Goal: Transaction & Acquisition: Book appointment/travel/reservation

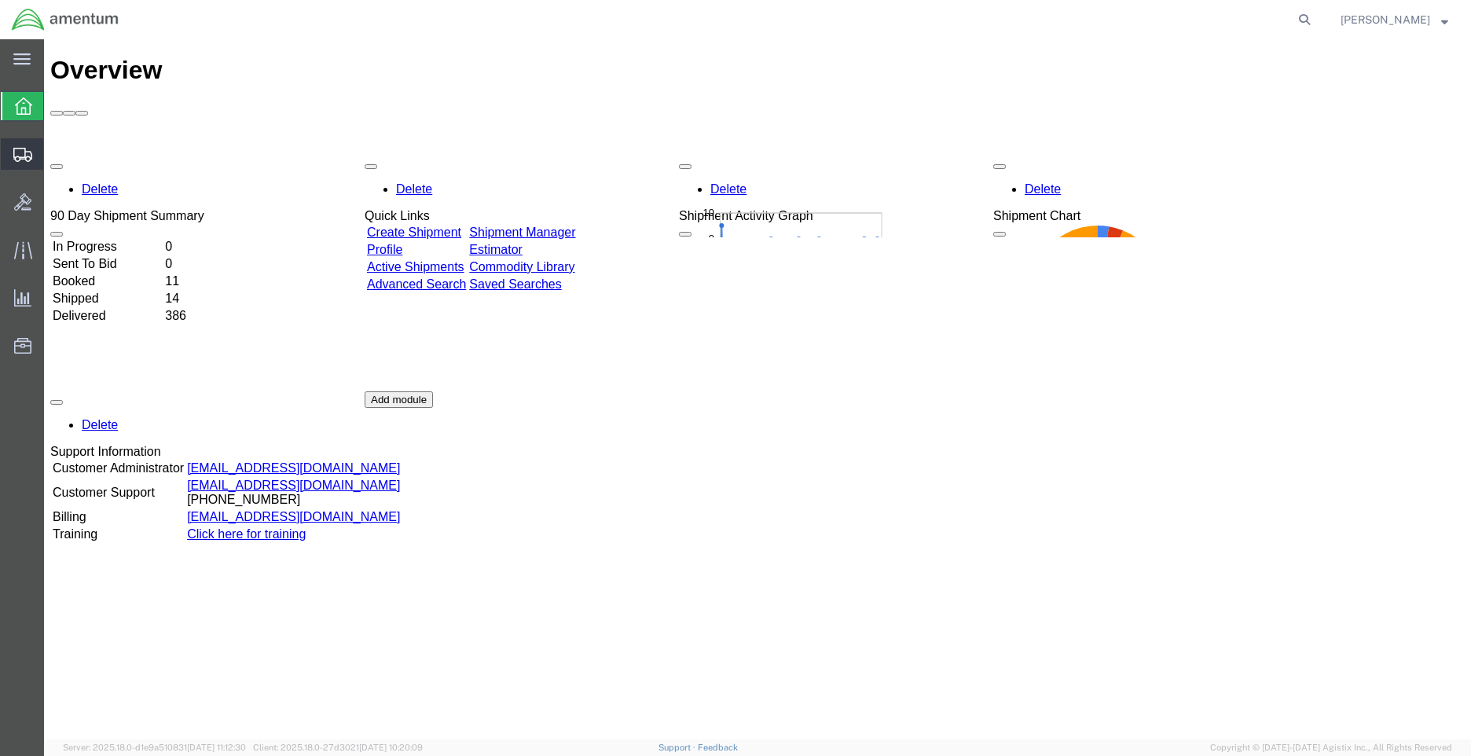
click at [0, 0] on span "Shipment Manager" at bounding box center [0, 0] width 0 height 0
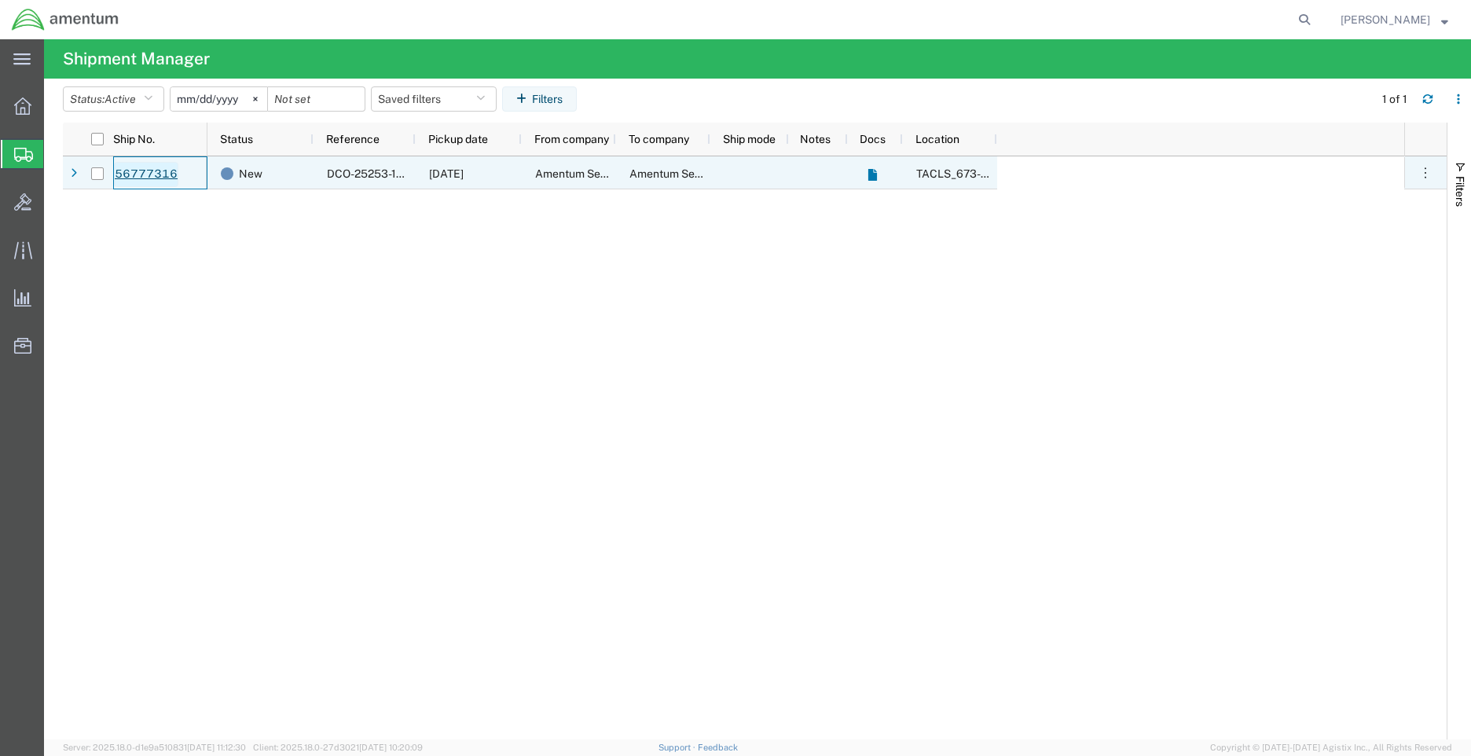
click at [174, 167] on link "56777316" at bounding box center [146, 174] width 64 height 25
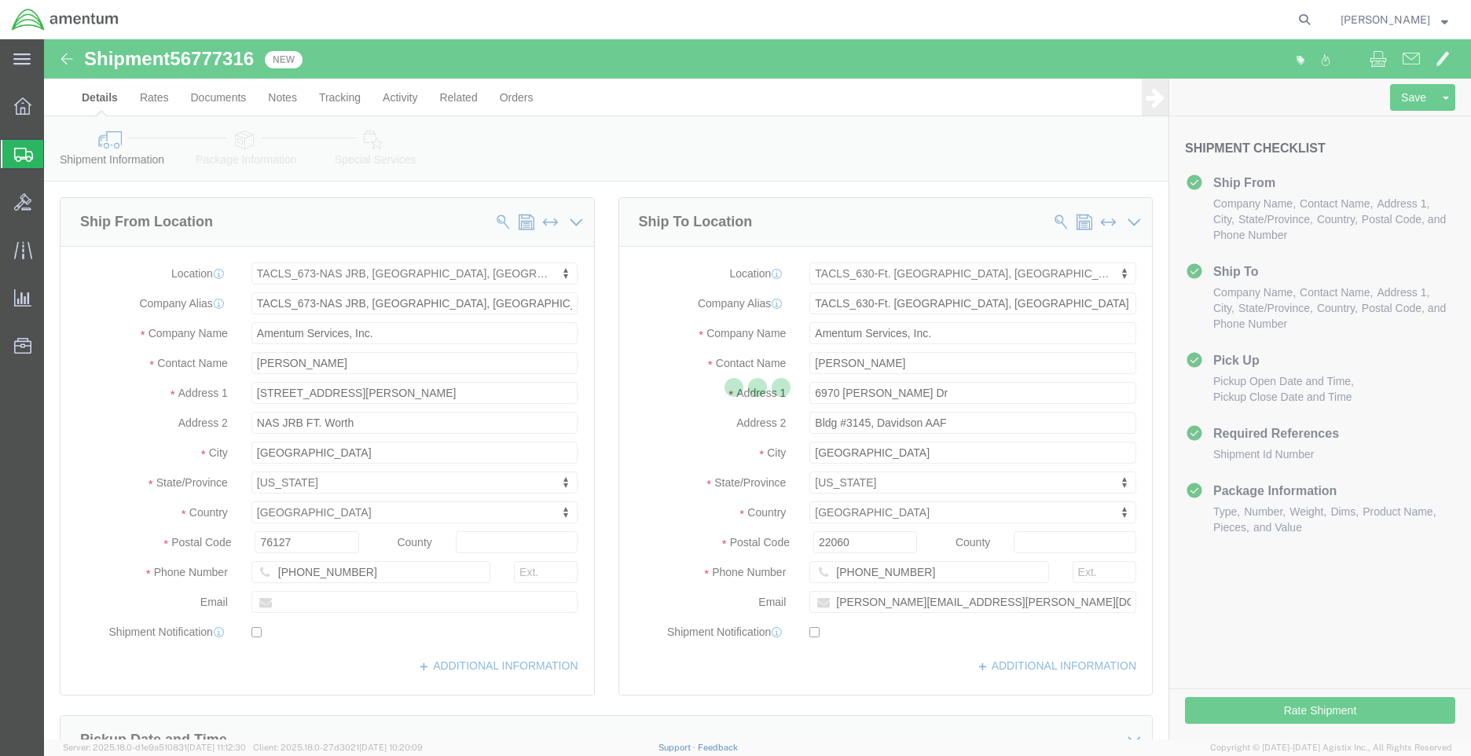
select select "42735"
select select "42715"
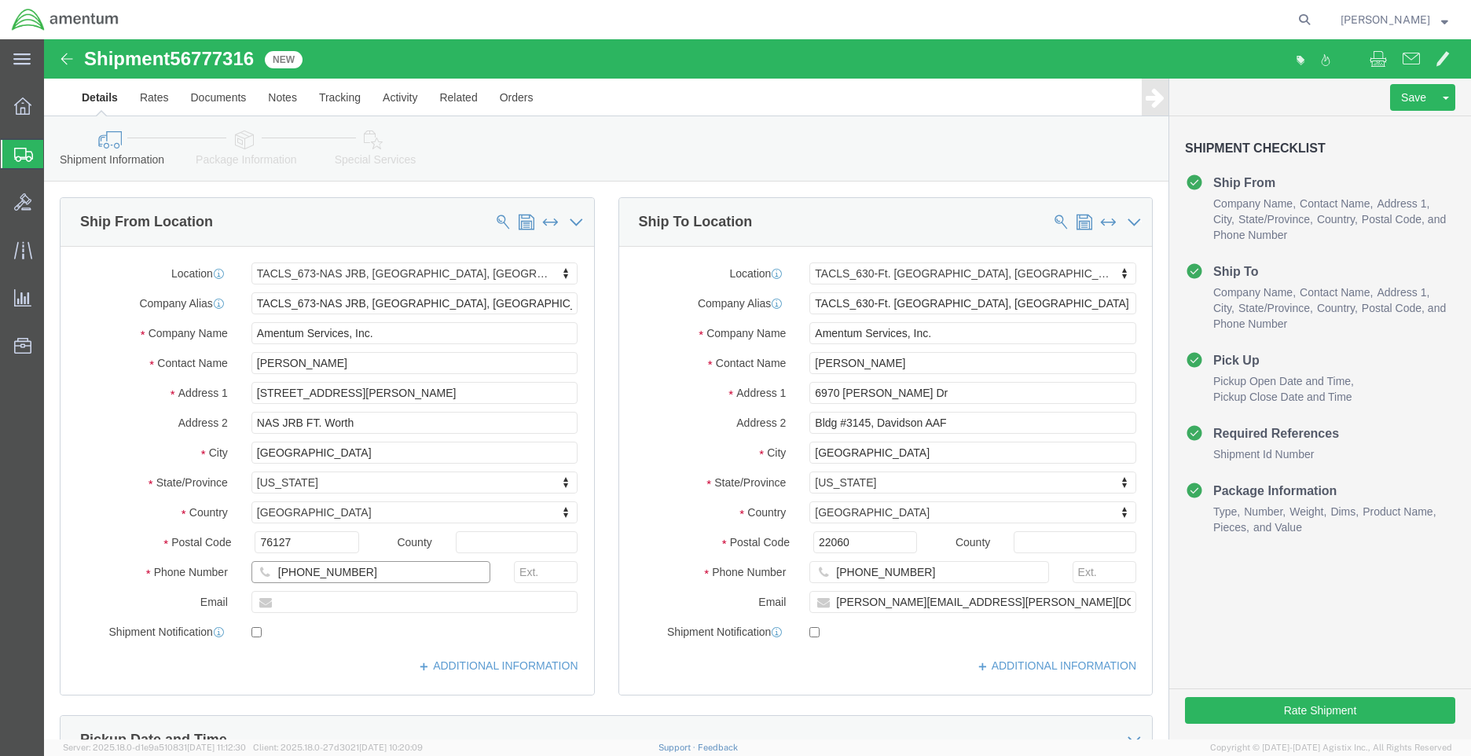
click input "[PHONE_NUMBER]"
type input "[PHONE_NUMBER]"
click button "Rate Shipment"
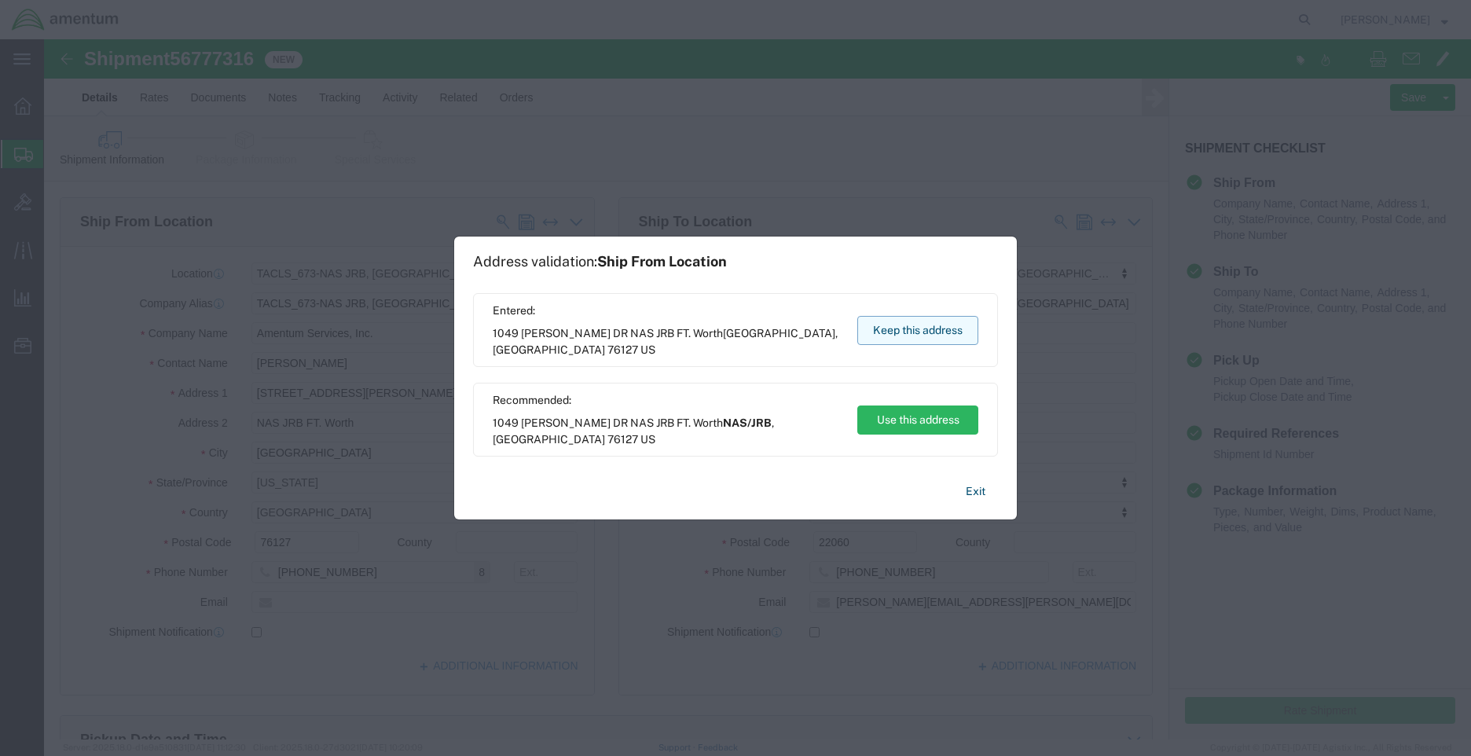
click at [938, 336] on button "Keep this address" at bounding box center [918, 330] width 121 height 29
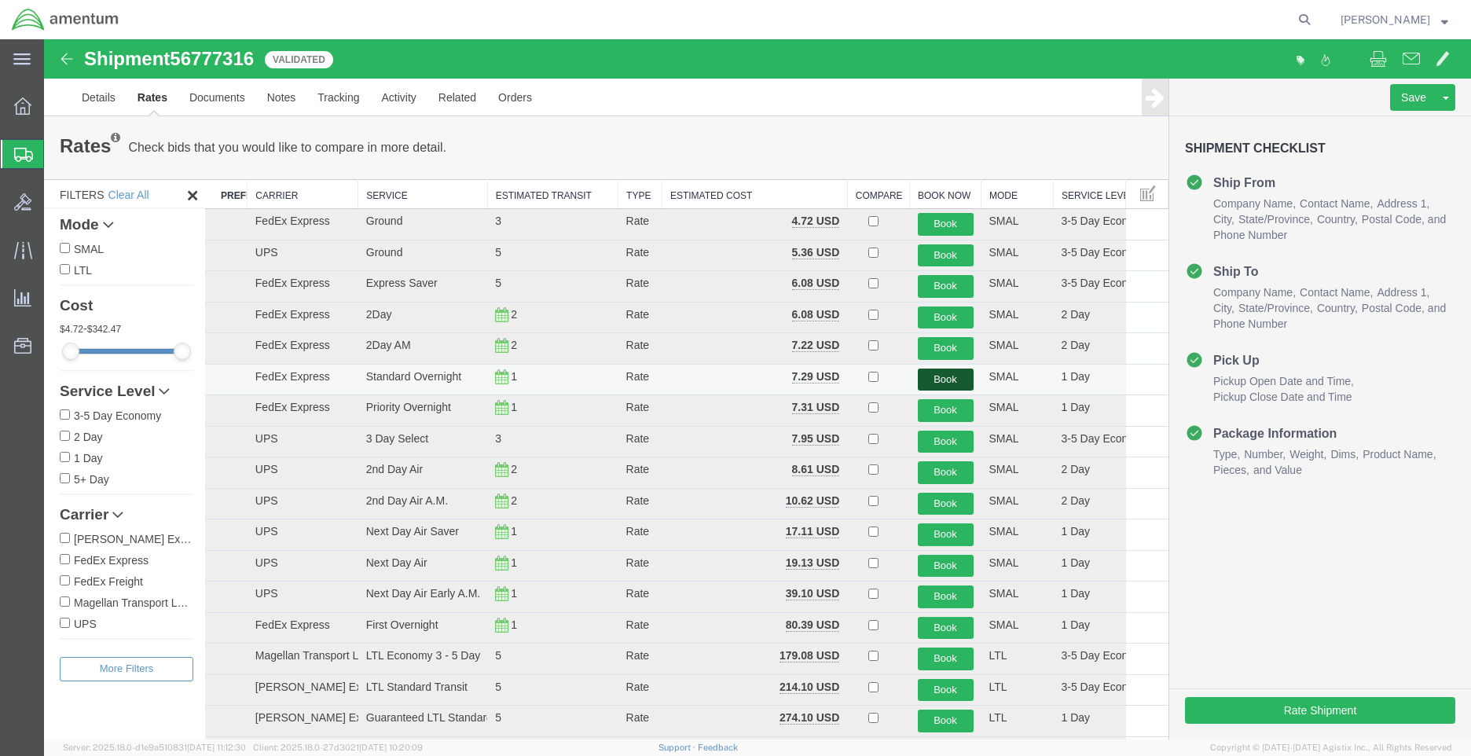
click at [934, 380] on button "Book" at bounding box center [946, 380] width 56 height 23
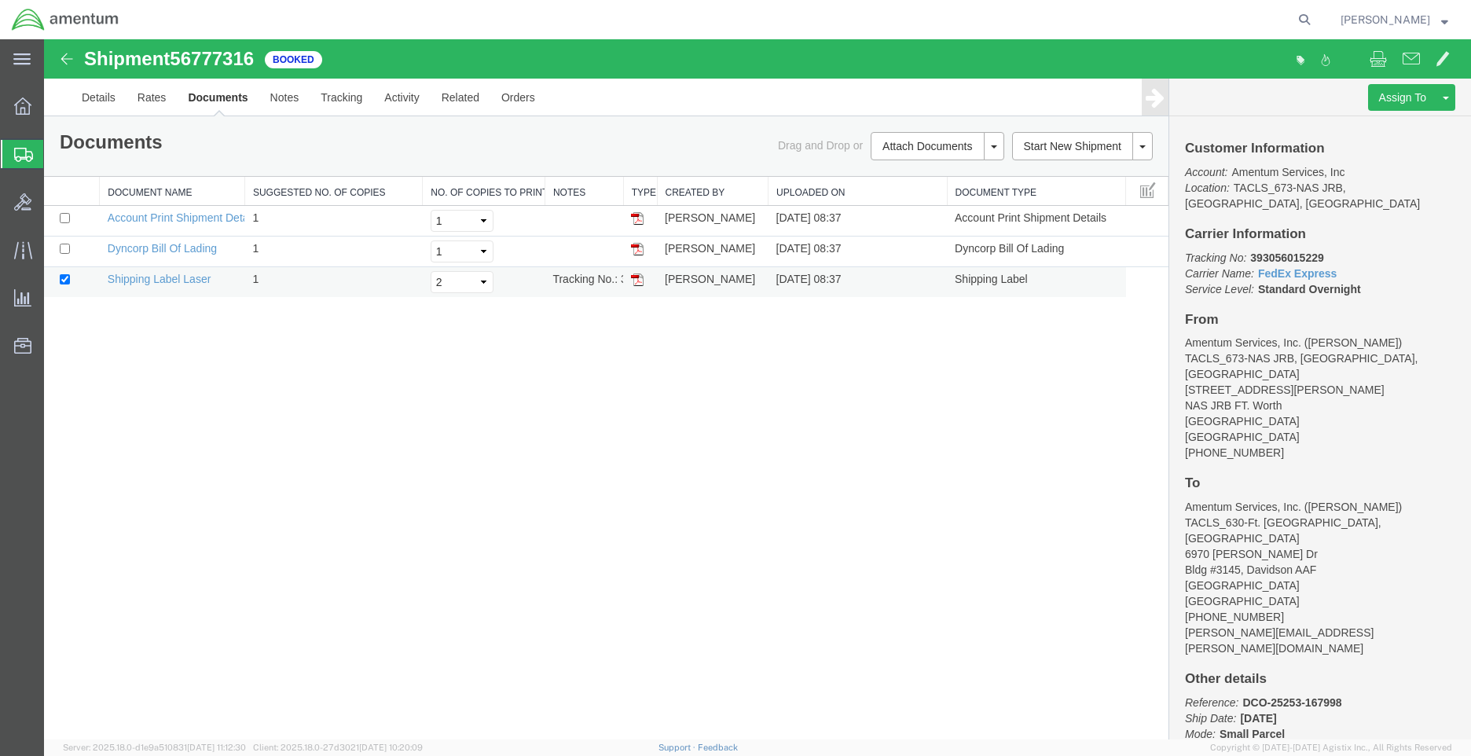
click at [634, 281] on img at bounding box center [637, 280] width 13 height 13
click at [101, 93] on link "Details" at bounding box center [99, 98] width 56 height 38
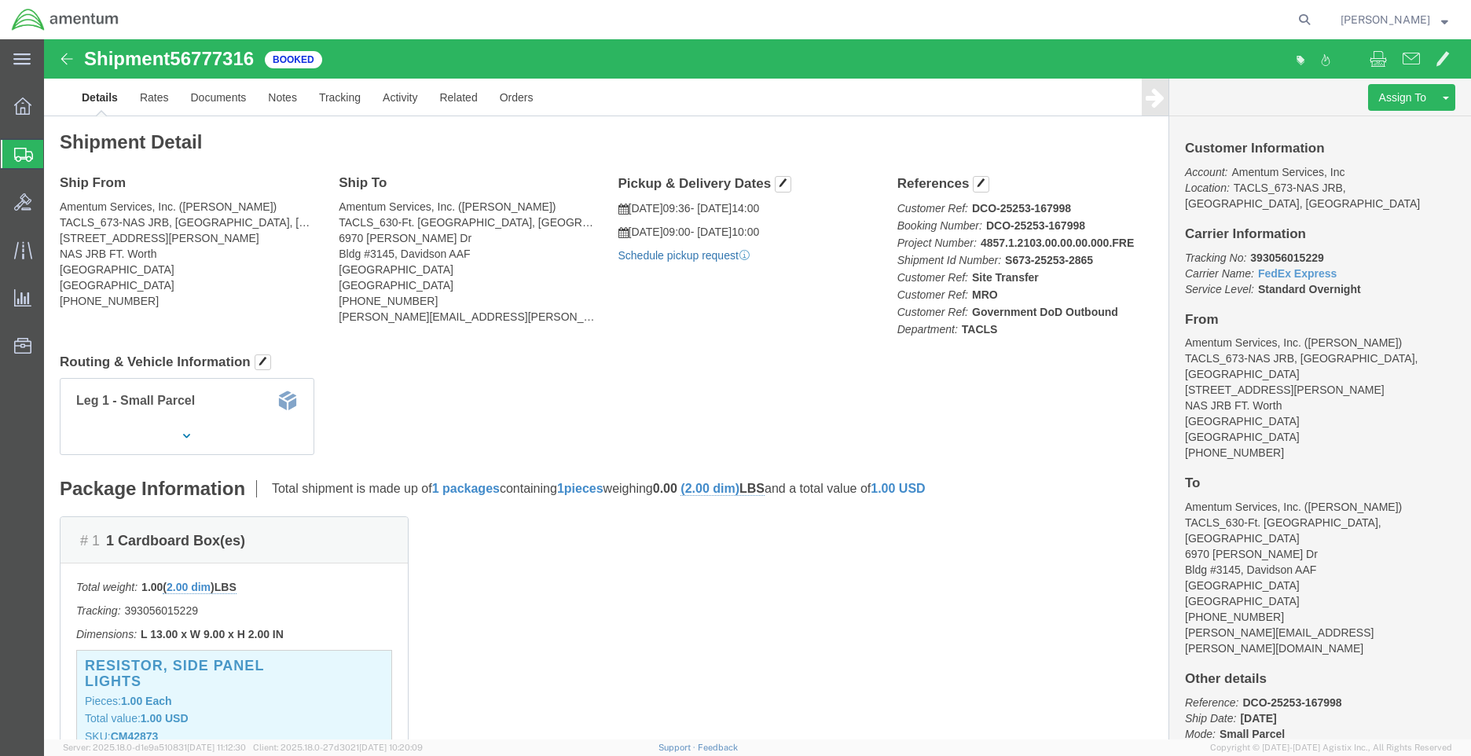
click link "Schedule pickup request"
click at [1449, 24] on div "[PERSON_NAME]" at bounding box center [1394, 19] width 131 height 39
click at [1444, 19] on strong "button" at bounding box center [1444, 20] width 7 height 6
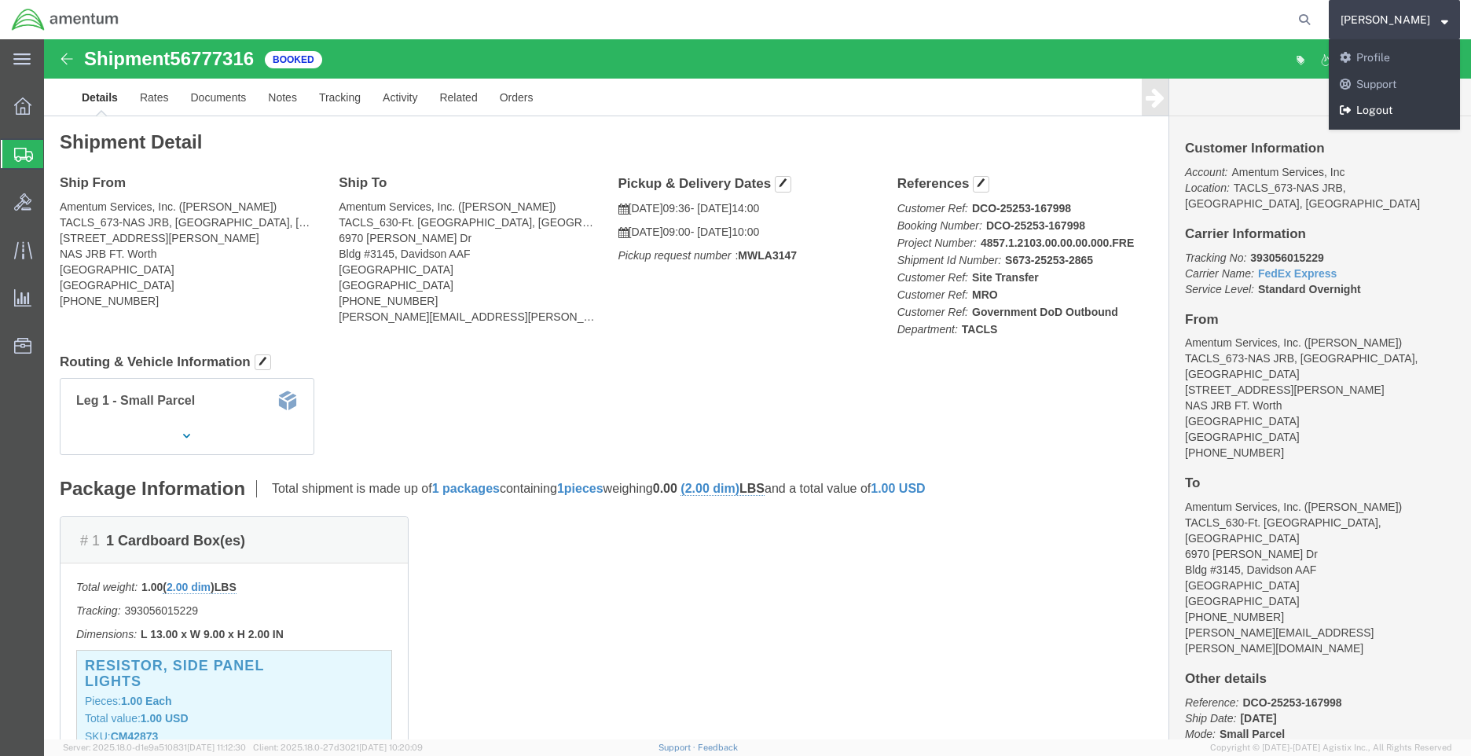
click at [1394, 107] on link "Logout" at bounding box center [1394, 110] width 131 height 27
